Goal: Task Accomplishment & Management: Use online tool/utility

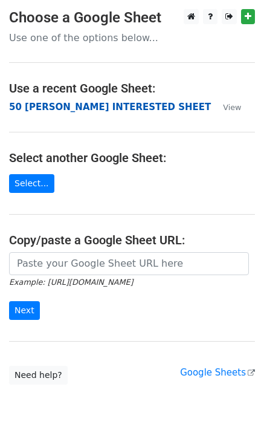
click at [67, 105] on strong "50 [PERSON_NAME] INTERESTED SHEET" at bounding box center [110, 107] width 202 height 11
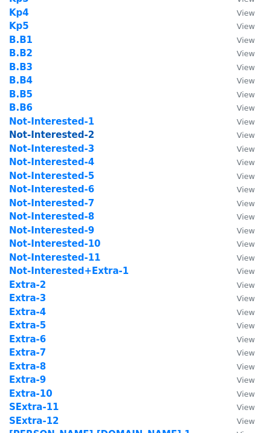
scroll to position [484, 0]
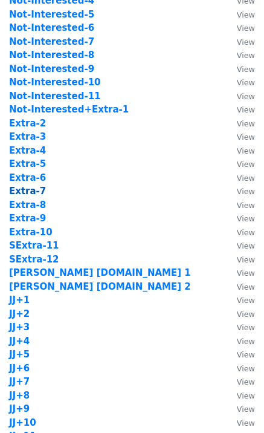
click at [33, 191] on strong "Extra-7" at bounding box center [27, 191] width 37 height 11
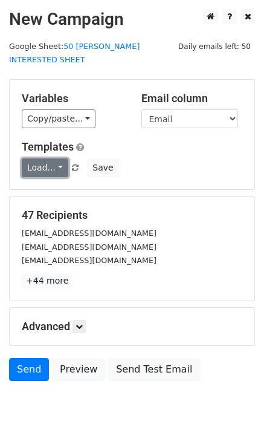
click at [42, 160] on link "Load..." at bounding box center [45, 168] width 47 height 19
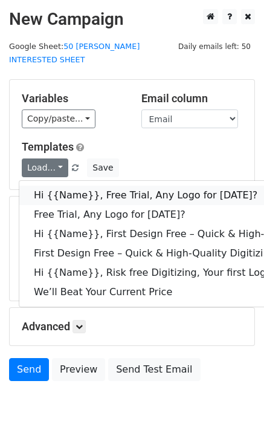
click at [66, 186] on link "Hi {{Name}}, Free Trial, Any Logo for today?" at bounding box center [192, 195] width 347 height 19
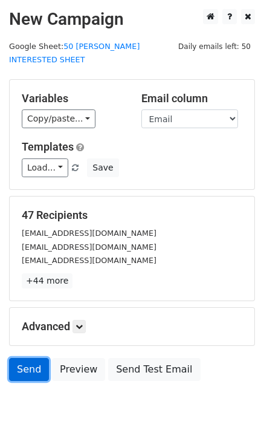
click at [35, 358] on link "Send" at bounding box center [29, 369] width 40 height 23
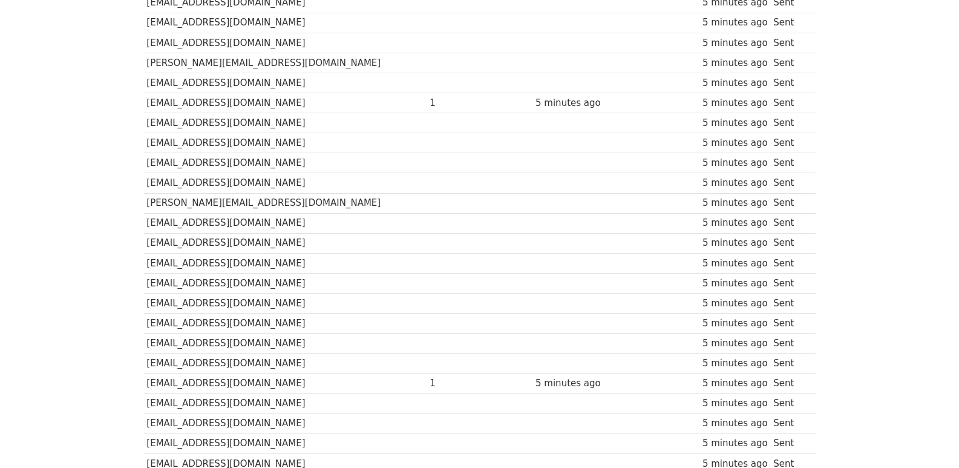
scroll to position [783, 0]
